Goal: Transaction & Acquisition: Purchase product/service

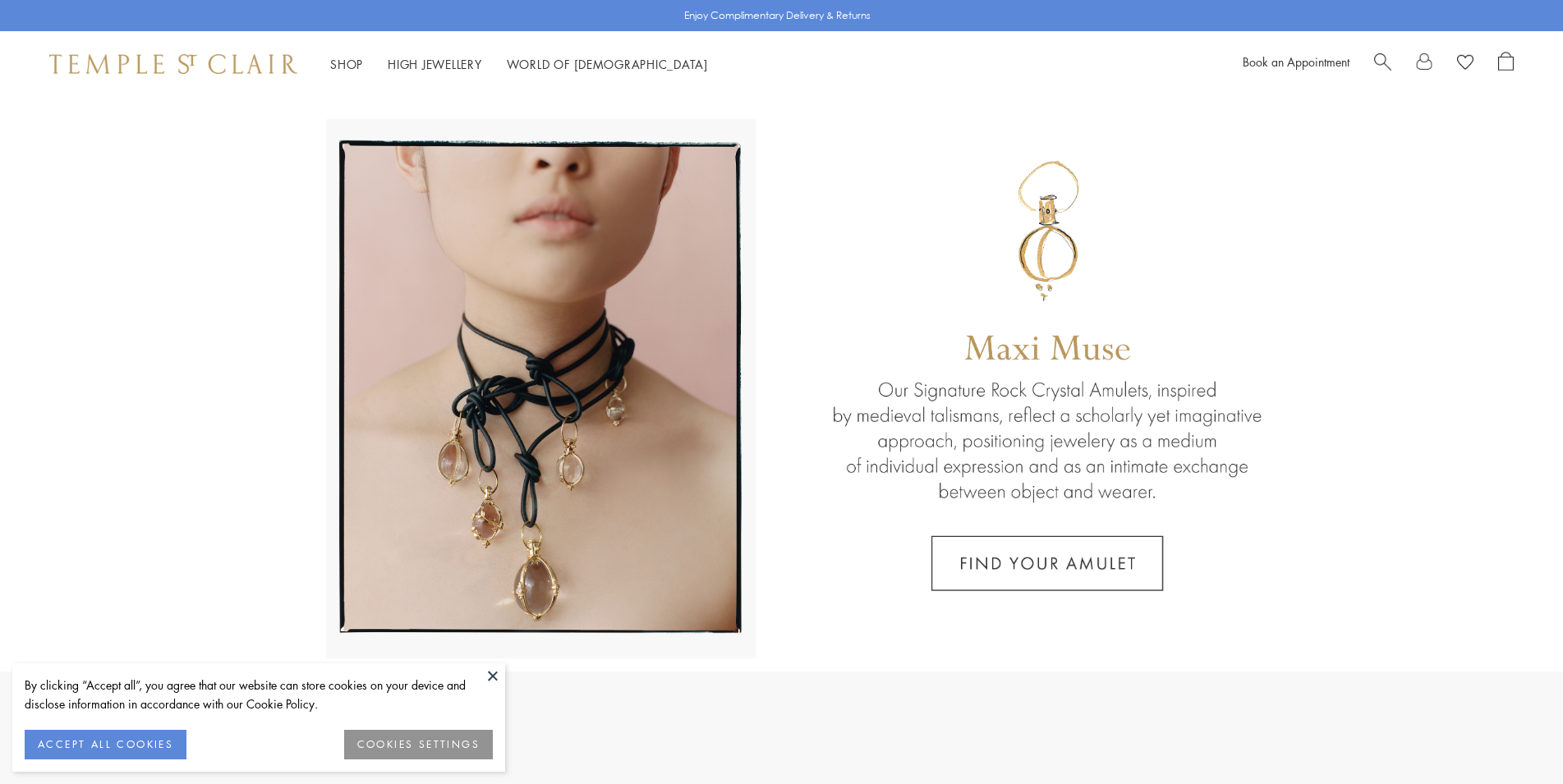
click at [1380, 68] on span "Search" at bounding box center [1382, 60] width 17 height 17
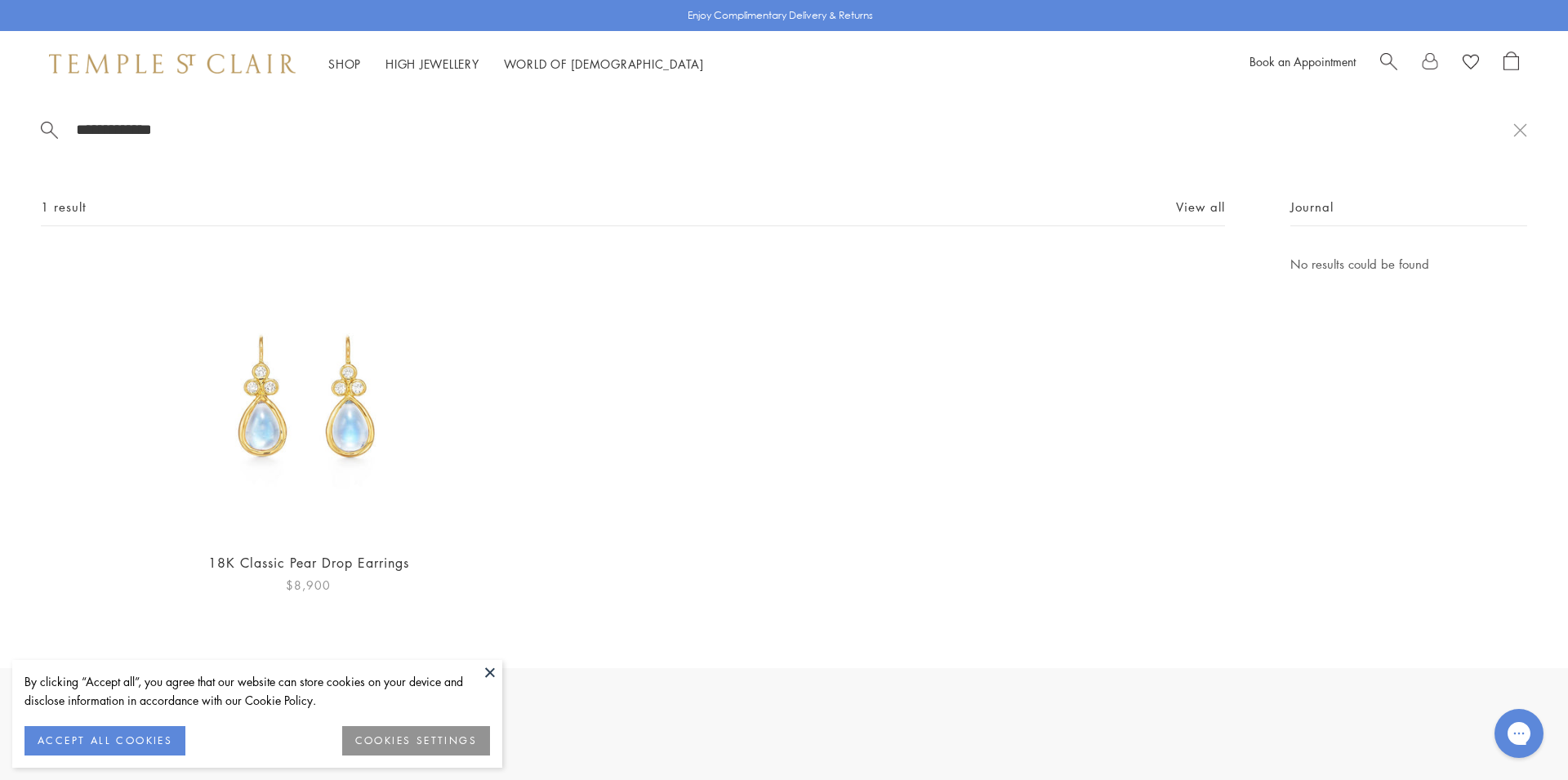
type input "**********"
click at [255, 396] on img at bounding box center [308, 396] width 283 height 283
